Goal: Information Seeking & Learning: Learn about a topic

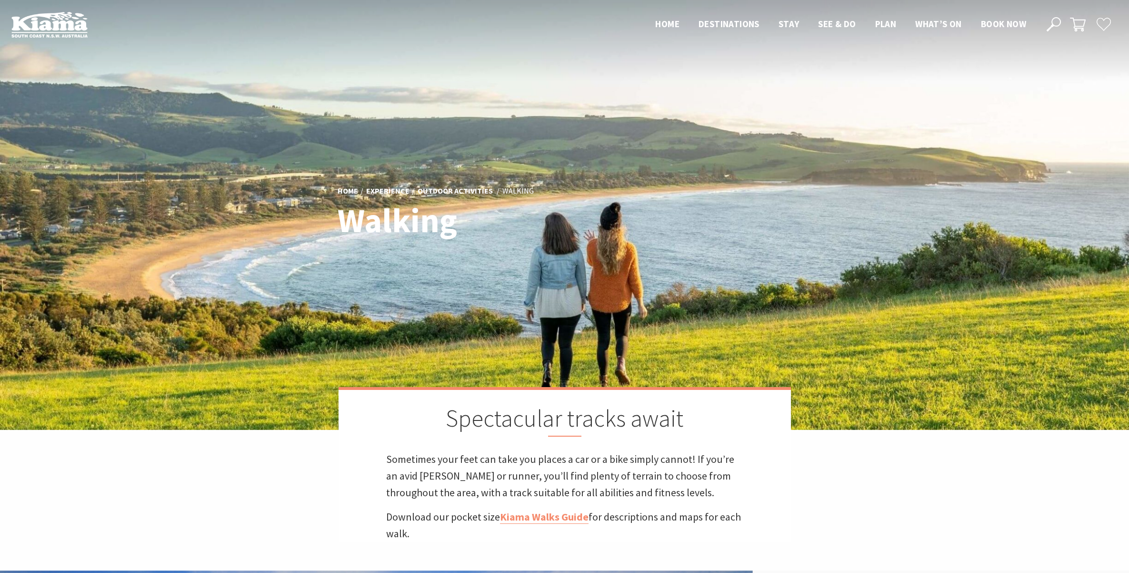
scroll to position [298, 0]
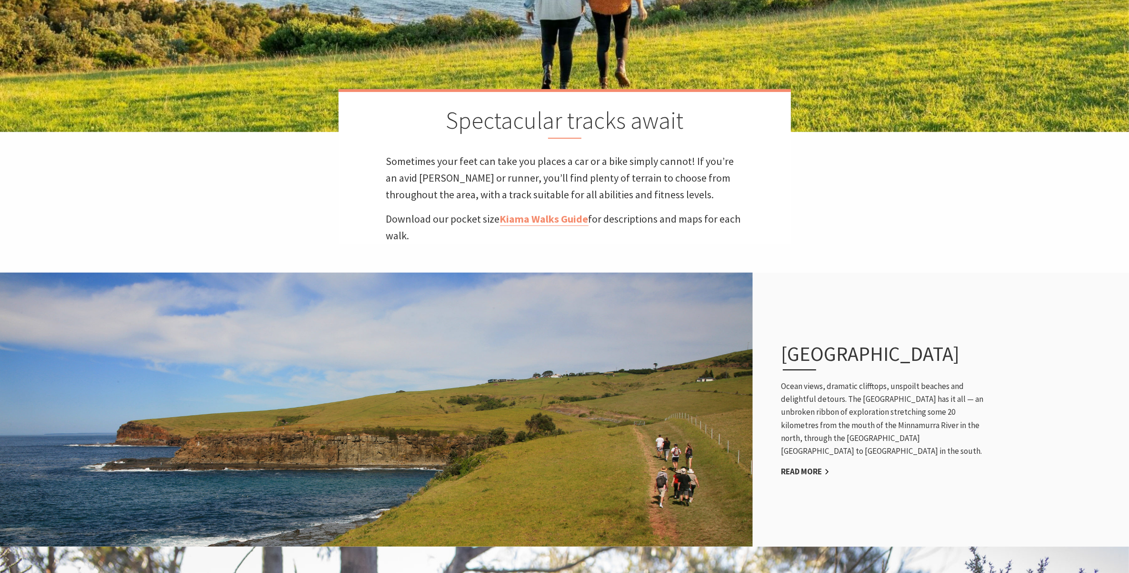
click at [560, 225] on p "Download our pocket size Kiama Walks Guide for descriptions and maps for each w…" at bounding box center [564, 227] width 357 height 33
click at [561, 218] on link "Kiama Walks Guide" at bounding box center [544, 219] width 89 height 14
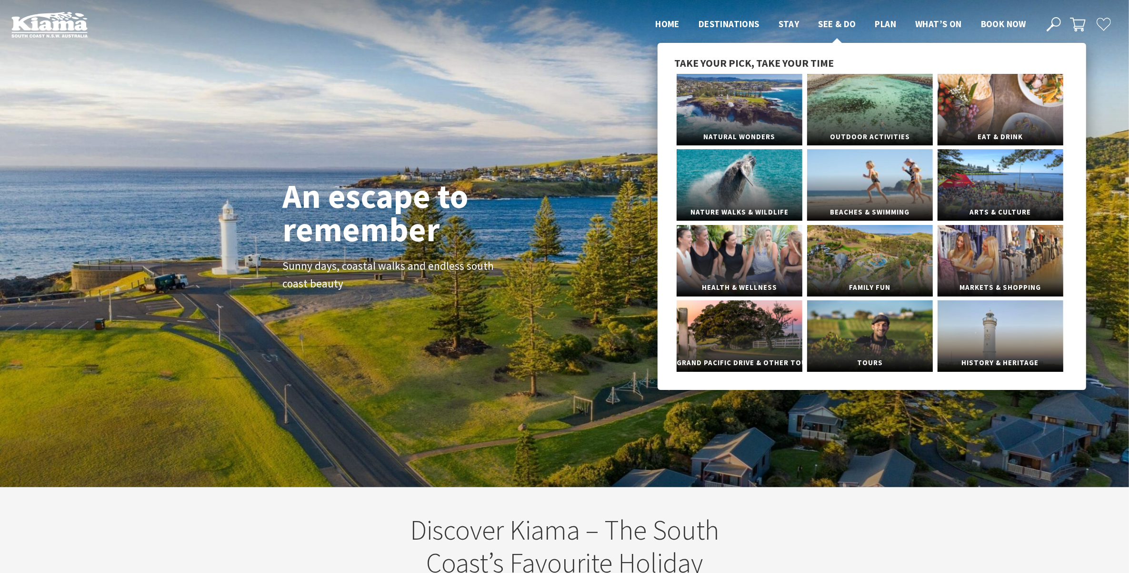
scroll to position [172, 1141]
click at [999, 183] on link "Arts & Culture" at bounding box center [1001, 184] width 126 height 71
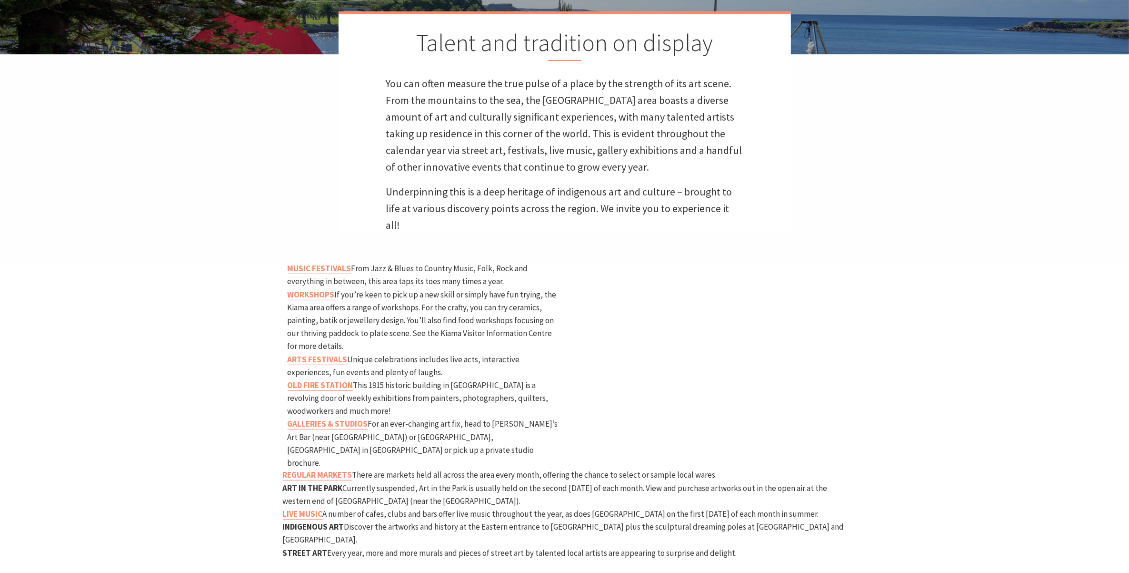
scroll to position [476, 0]
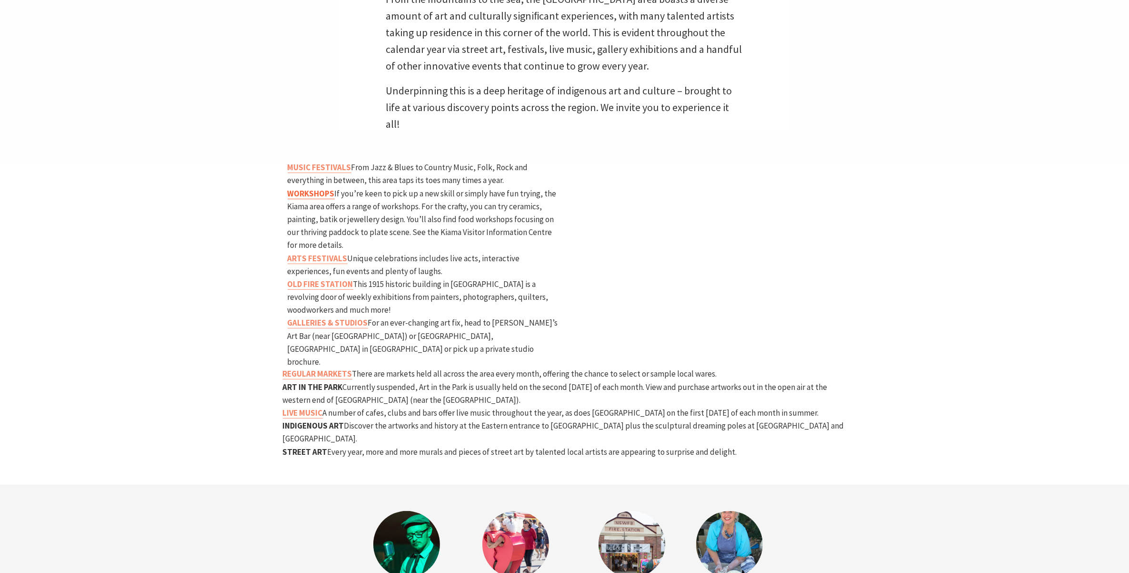
click at [317, 188] on strong "WORKSHOPS" at bounding box center [311, 193] width 47 height 10
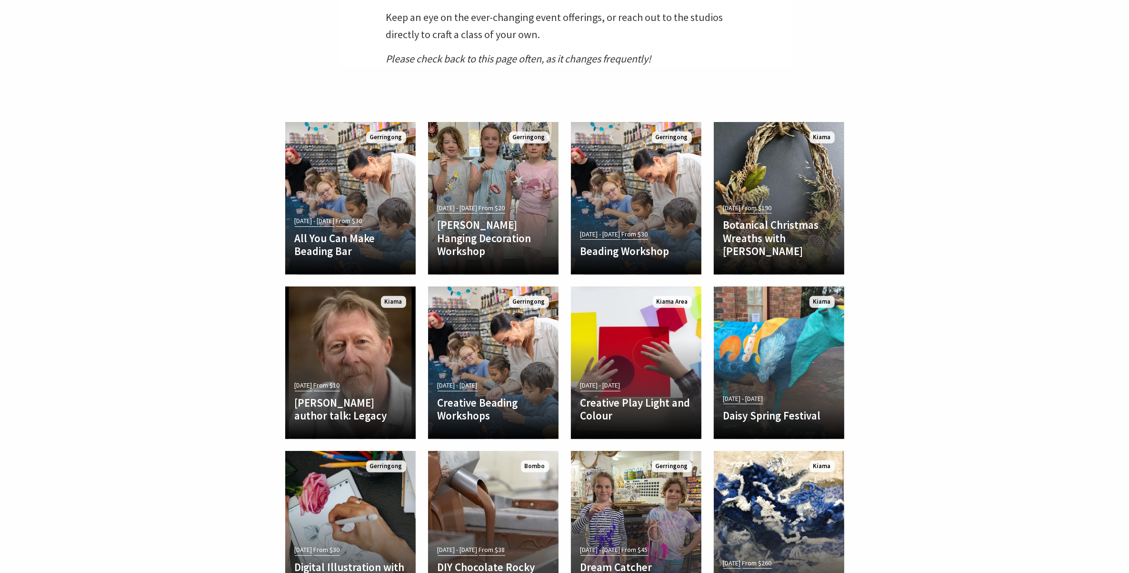
scroll to position [476, 0]
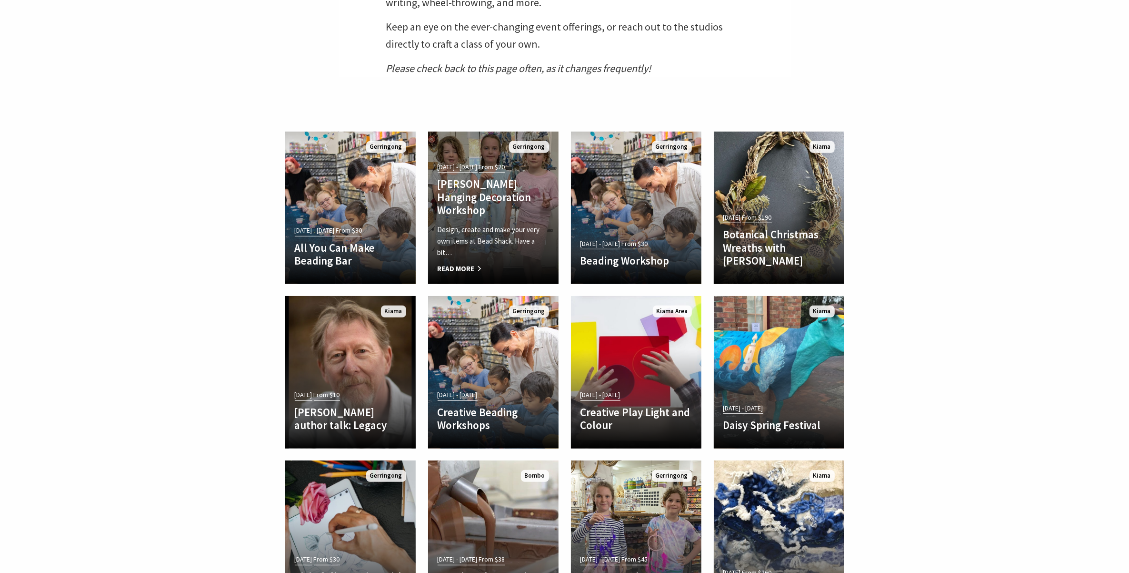
click at [478, 253] on p "Design, create and make your very own items at Bead Shack. Have a bit…" at bounding box center [493, 241] width 111 height 34
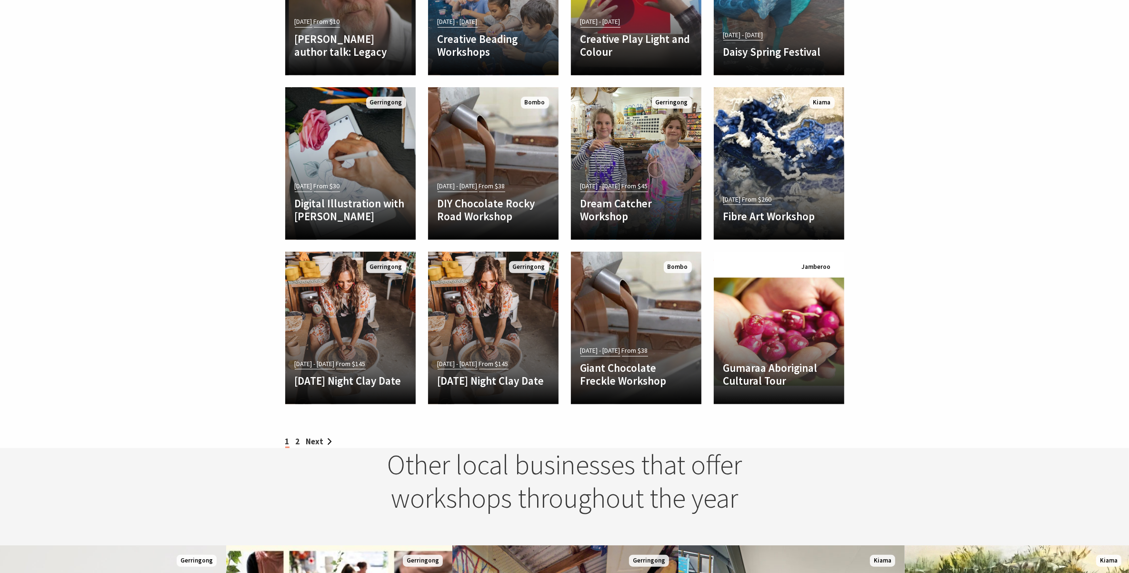
scroll to position [951, 0]
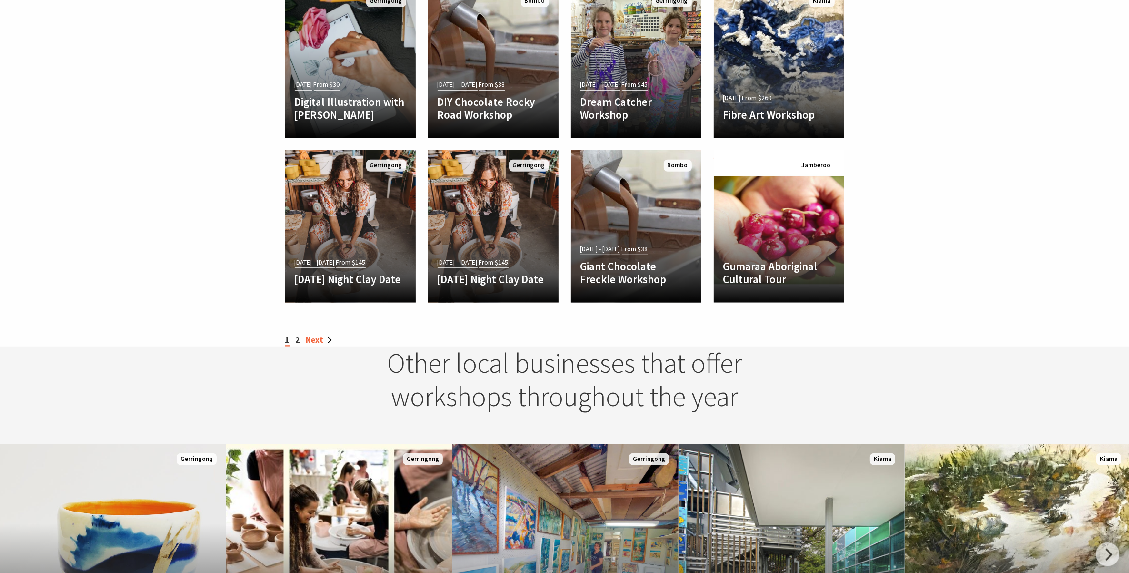
click at [311, 339] on link "Next" at bounding box center [319, 339] width 26 height 10
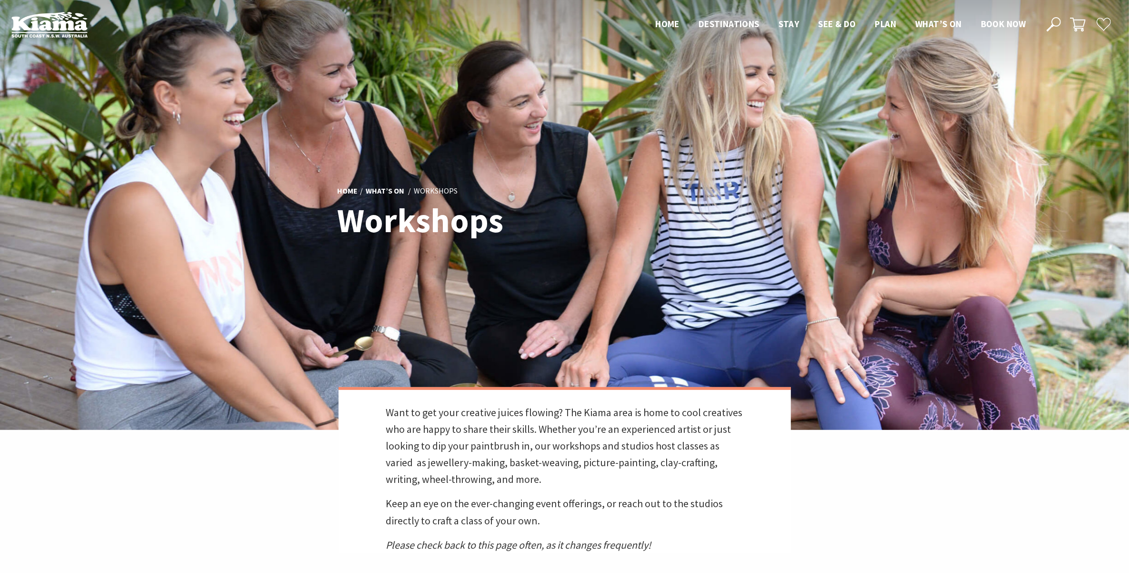
click at [1058, 24] on icon at bounding box center [1054, 24] width 14 height 14
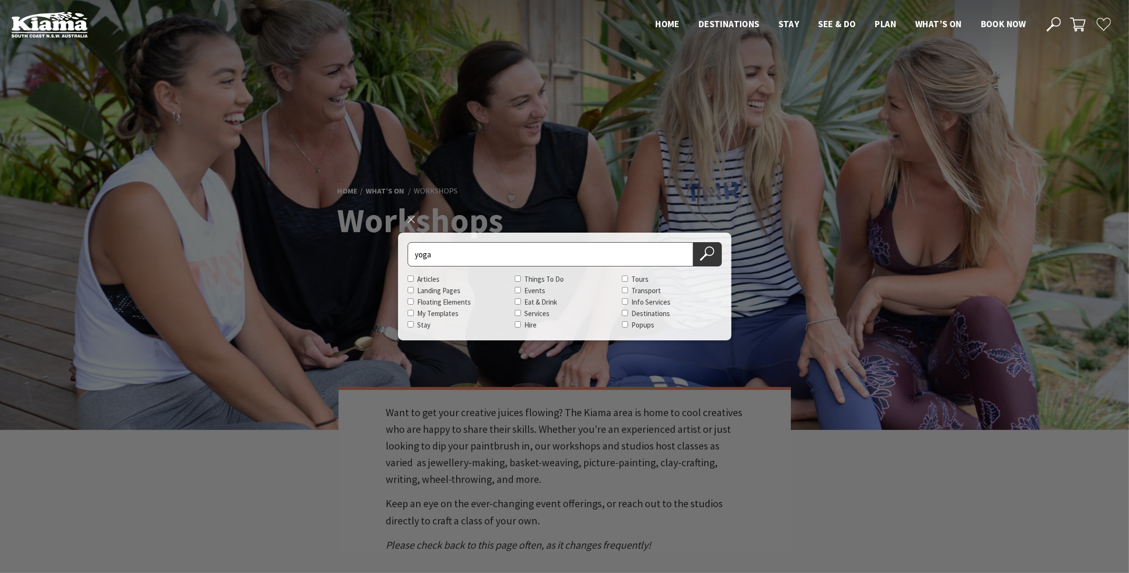
type input "yoga"
click at [693, 242] on button "Search Now" at bounding box center [707, 254] width 29 height 24
click at [703, 259] on use at bounding box center [707, 253] width 14 height 14
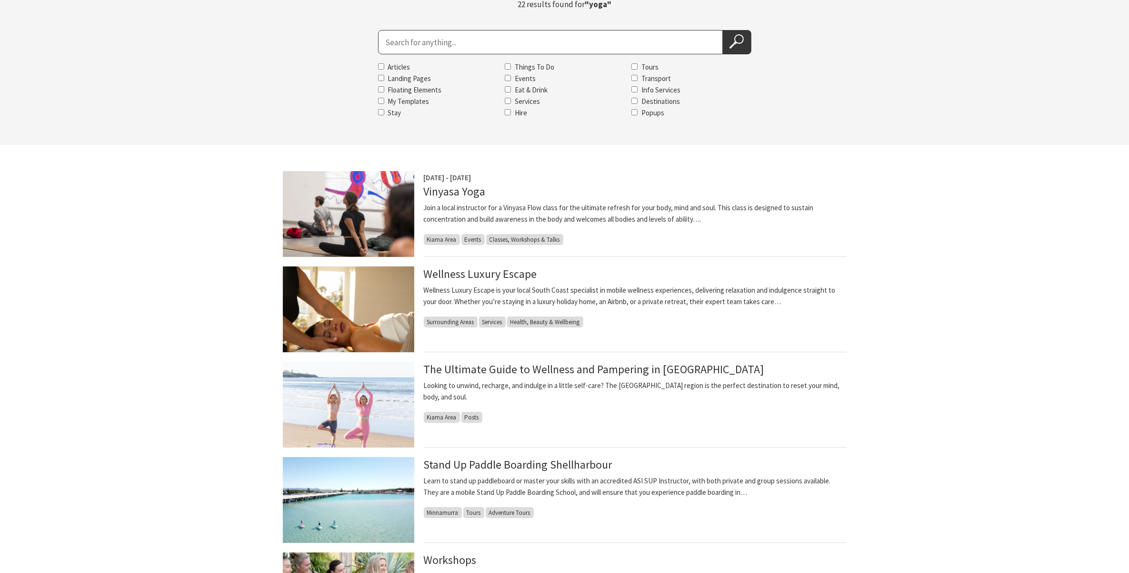
scroll to position [119, 0]
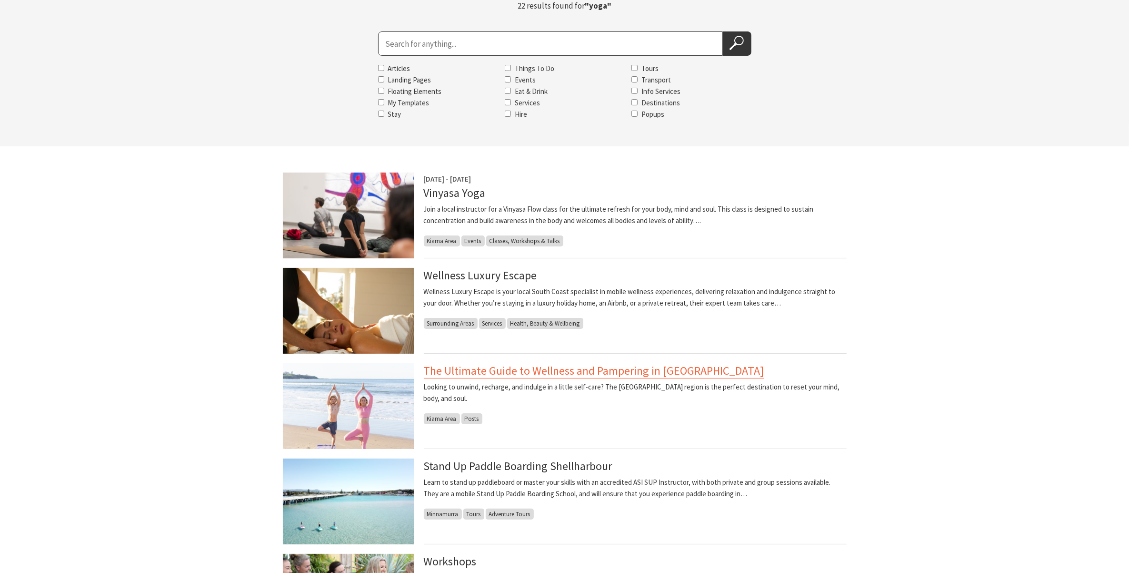
click at [557, 370] on link "The Ultimate Guide to Wellness and Pampering in [GEOGRAPHIC_DATA]" at bounding box center [594, 370] width 341 height 15
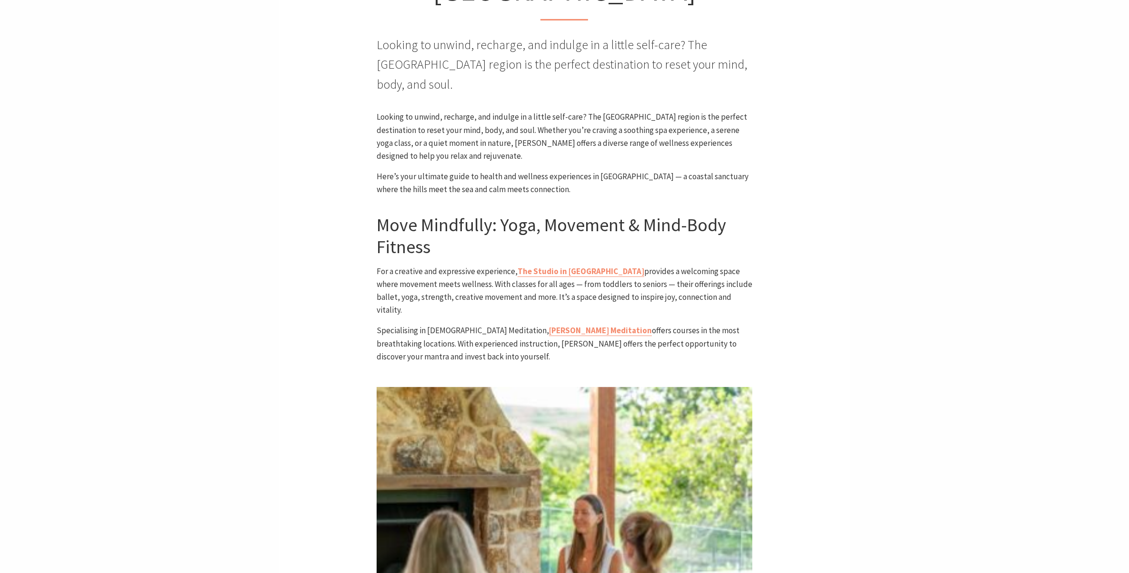
scroll to position [238, 0]
